Goal: Task Accomplishment & Management: Use online tool/utility

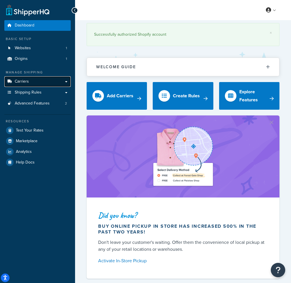
click at [38, 81] on link "Carriers" at bounding box center [37, 81] width 66 height 11
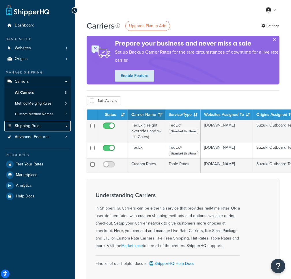
click at [30, 124] on span "Shipping Rules" at bounding box center [28, 126] width 27 height 5
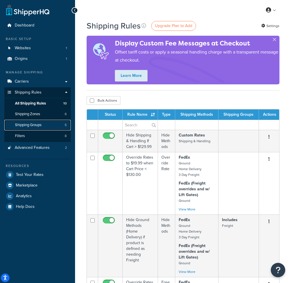
click at [55, 124] on link "Shipping Groups 5" at bounding box center [37, 125] width 66 height 11
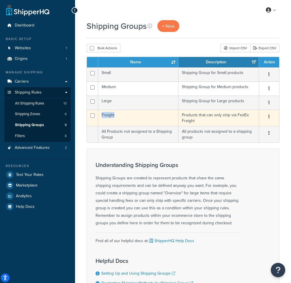
drag, startPoint x: 116, startPoint y: 115, endPoint x: 99, endPoint y: 117, distance: 17.4
click at [99, 117] on td "Freight" at bounding box center [138, 118] width 80 height 16
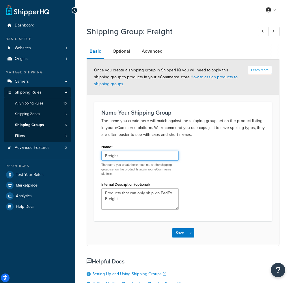
drag, startPoint x: 118, startPoint y: 155, endPoint x: 95, endPoint y: 157, distance: 23.2
click at [95, 157] on div "Name Your Shipping Group The name you create here will match against the shippi…" at bounding box center [183, 161] width 178 height 119
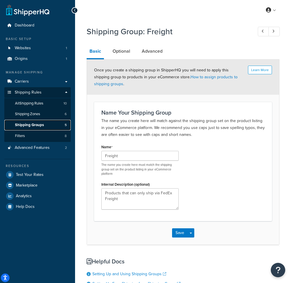
click at [35, 125] on span "Shipping Groups" at bounding box center [29, 125] width 29 height 5
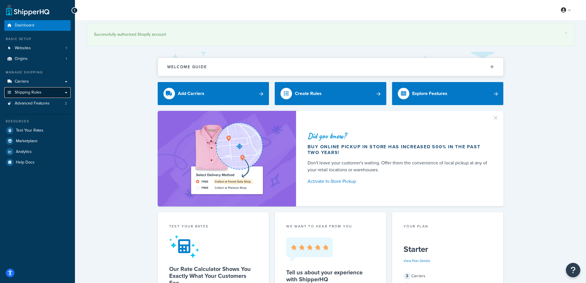
click at [29, 91] on span "Shipping Rules" at bounding box center [28, 92] width 27 height 5
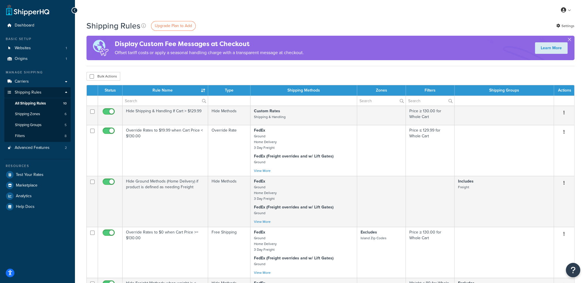
click at [338, 77] on div "Bulk Actions Duplicate [GEOGRAPHIC_DATA]" at bounding box center [331, 76] width 488 height 9
click at [32, 174] on span "Test Your Rates" at bounding box center [30, 175] width 28 height 5
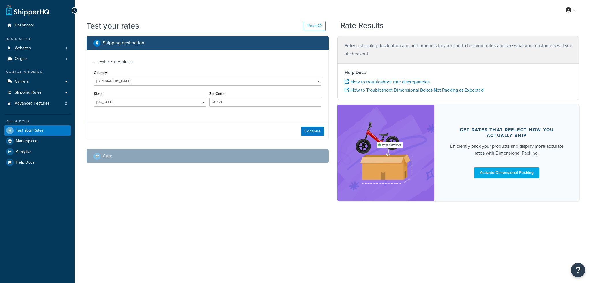
select select "[GEOGRAPHIC_DATA]"
click at [307, 130] on button "Continue" at bounding box center [312, 131] width 23 height 9
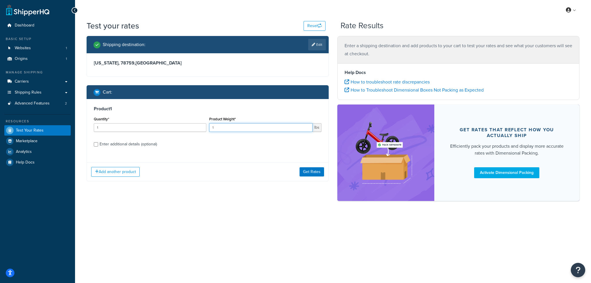
drag, startPoint x: 209, startPoint y: 127, endPoint x: 200, endPoint y: 126, distance: 8.7
click at [200, 126] on div "Quantity* 1 Product Weight* 1 lbs" at bounding box center [207, 125] width 230 height 21
type input "29"
click at [104, 142] on div "Enter additional details (optional)" at bounding box center [127, 144] width 57 height 8
click at [98, 142] on input "Enter additional details (optional)" at bounding box center [96, 144] width 4 height 4
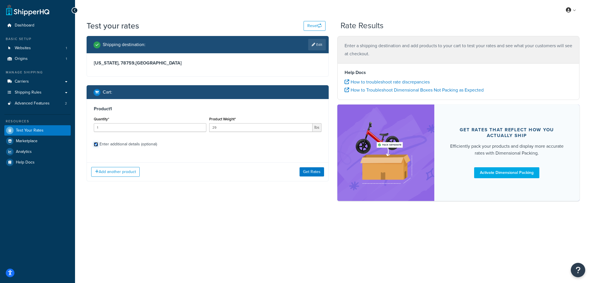
checkbox input "true"
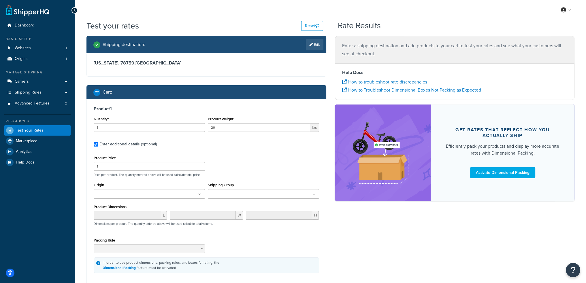
click at [227, 197] on input "Shipping Group" at bounding box center [235, 194] width 51 height 6
click at [318, 160] on div "Product Price 1 Price per product. The quantity entered above will be used calc…" at bounding box center [206, 165] width 228 height 23
drag, startPoint x: 107, startPoint y: 166, endPoint x: 85, endPoint y: 164, distance: 22.0
click at [85, 164] on div "Shipping destination : Edit Texas, 78759 , United States Cart : Product 1 Quant…" at bounding box center [206, 175] width 249 height 278
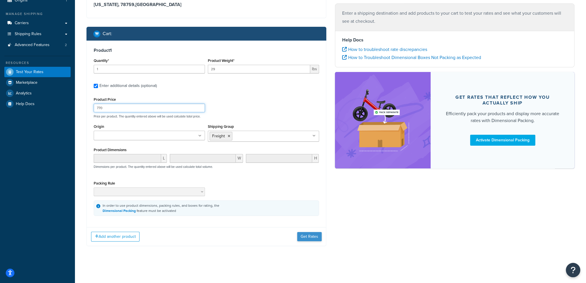
type input "770"
click at [305, 234] on button "Get Rates" at bounding box center [309, 236] width 25 height 9
